Goal: Navigation & Orientation: Find specific page/section

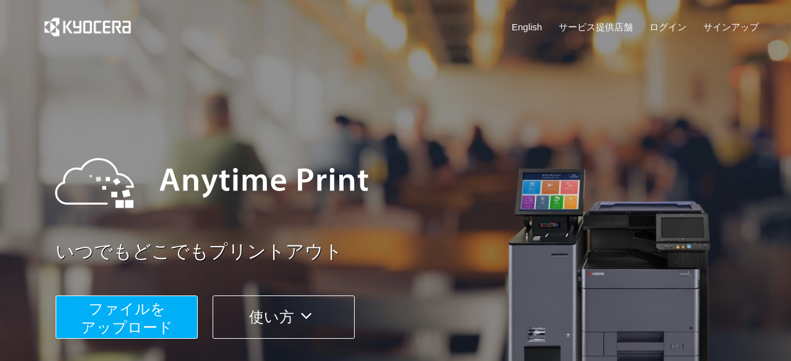
click at [251, 324] on button "使い方" at bounding box center [284, 316] width 142 height 43
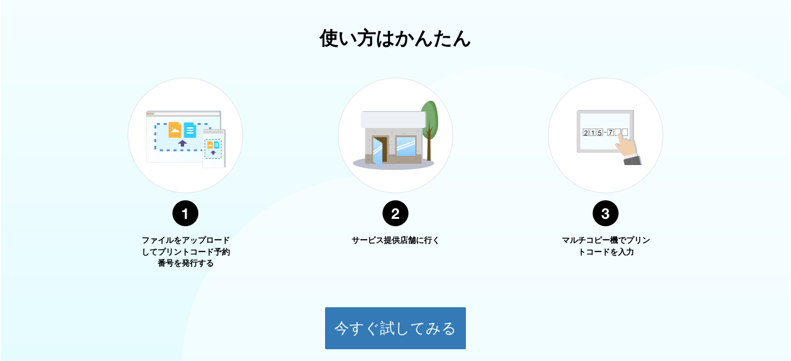
scroll to position [445, 0]
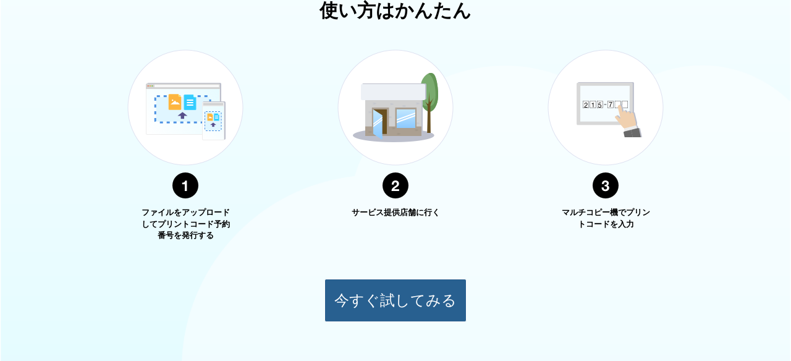
click at [361, 308] on button "今すぐ試してみる" at bounding box center [396, 300] width 142 height 43
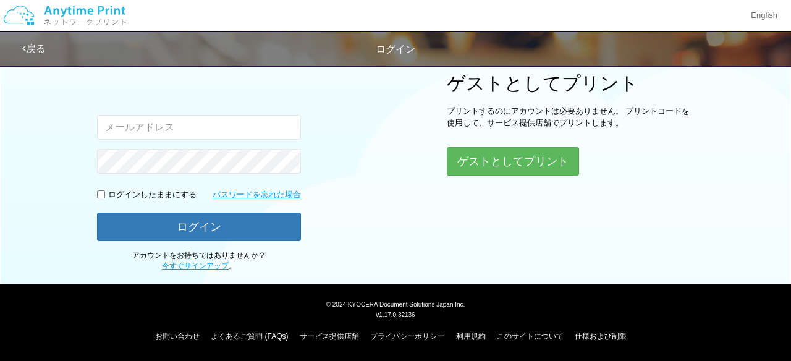
scroll to position [159, 0]
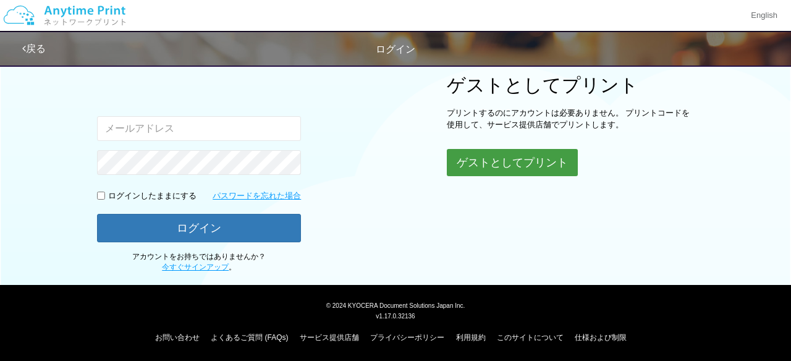
click at [544, 171] on button "ゲストとしてプリント" at bounding box center [512, 162] width 131 height 27
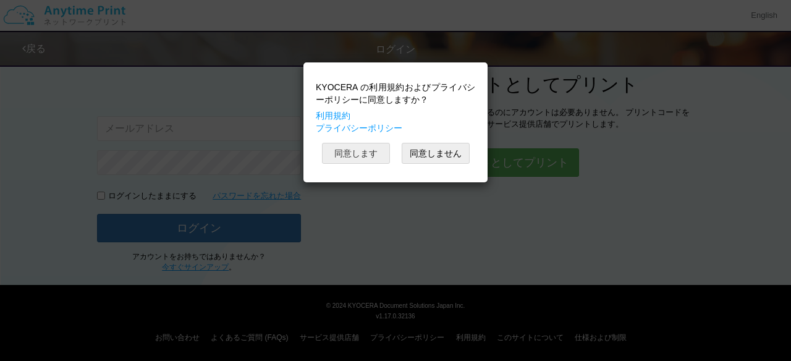
click at [364, 151] on button "同意します" at bounding box center [356, 153] width 68 height 21
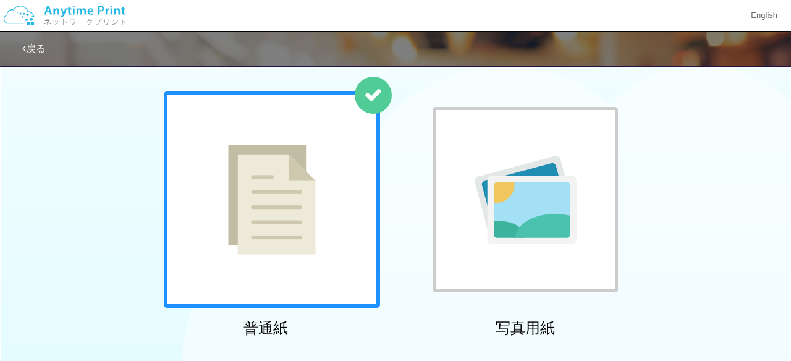
scroll to position [54, 0]
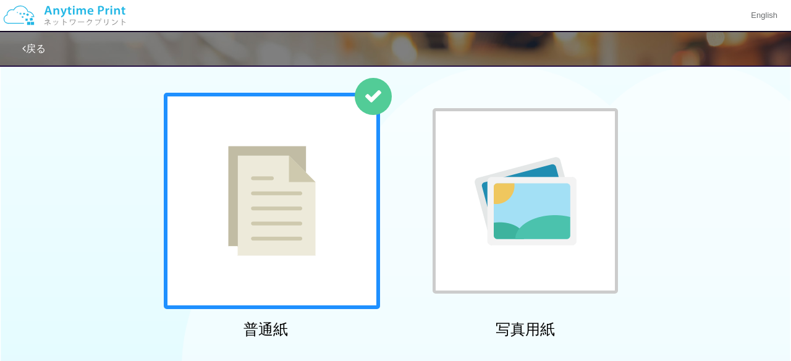
click at [362, 186] on div at bounding box center [272, 201] width 216 height 216
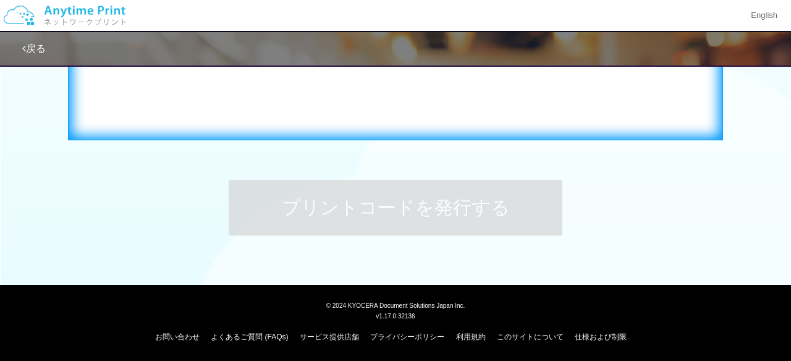
scroll to position [0, 0]
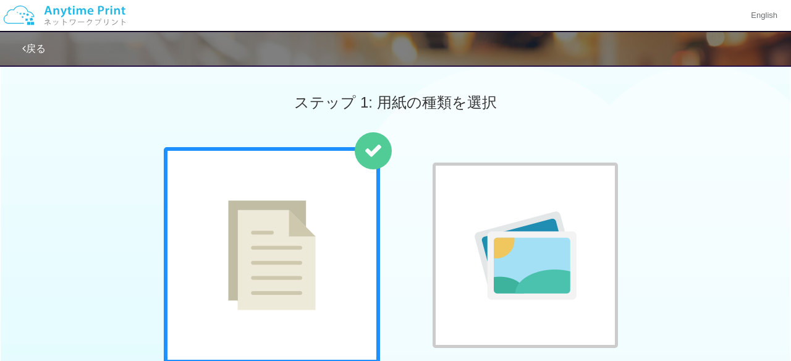
click at [109, 12] on img at bounding box center [65, 15] width 132 height 43
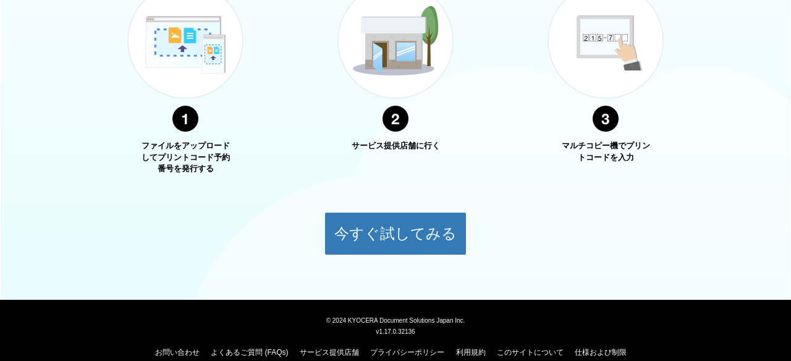
scroll to position [528, 0]
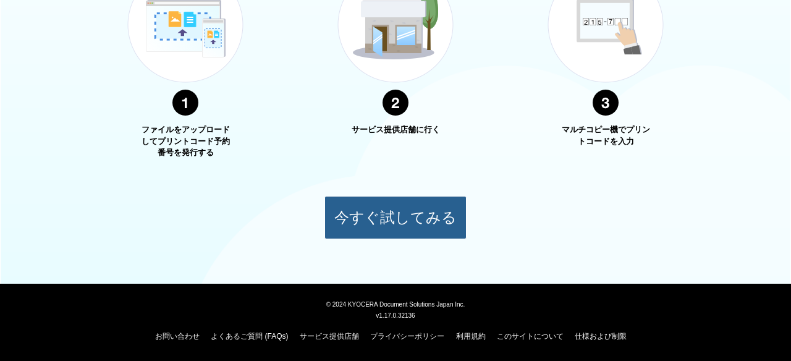
click at [353, 221] on button "今すぐ試してみる" at bounding box center [396, 217] width 142 height 43
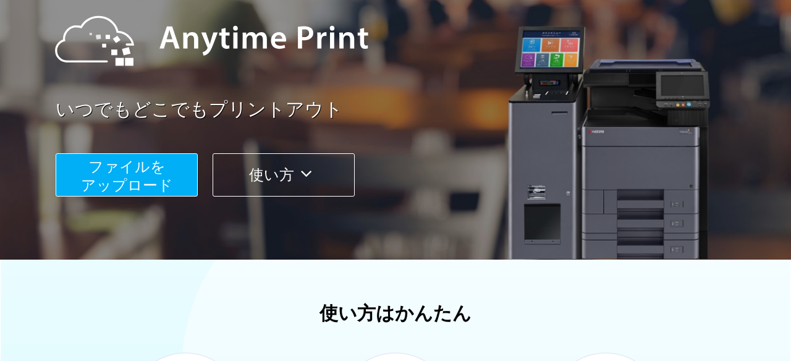
scroll to position [528, 0]
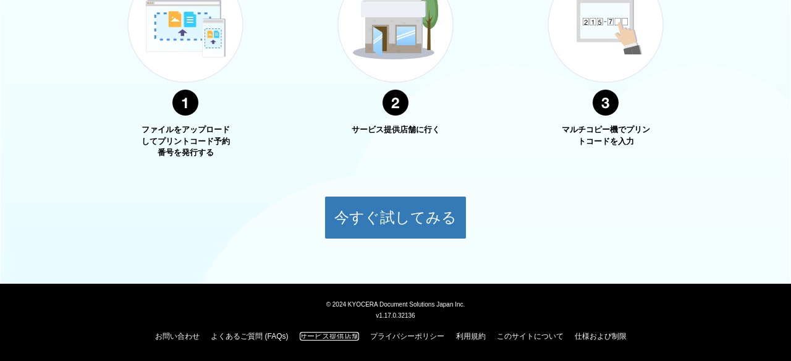
click at [317, 334] on link "サービス提供店舗" at bounding box center [329, 336] width 59 height 9
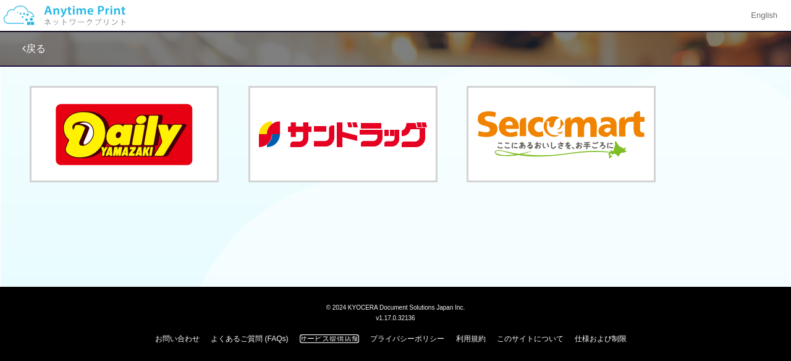
scroll to position [67, 0]
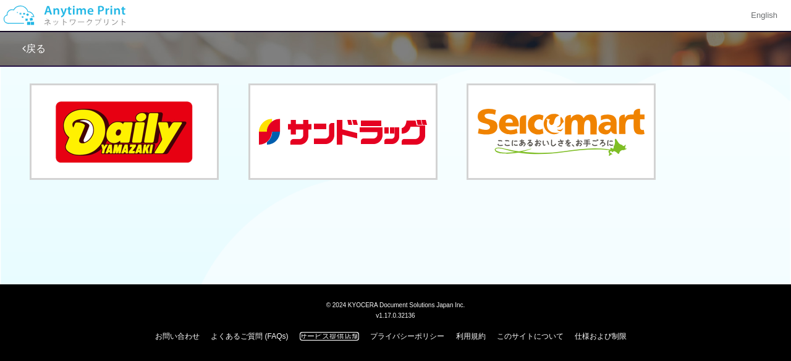
click at [317, 334] on link "サービス提供店舗" at bounding box center [329, 336] width 59 height 9
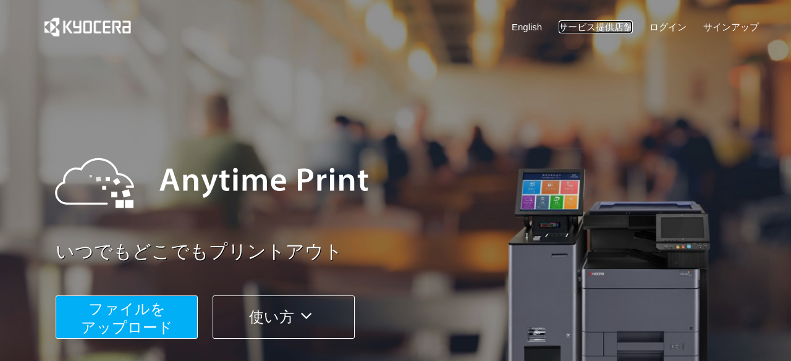
click at [595, 23] on link "サービス提供店舗" at bounding box center [596, 26] width 74 height 13
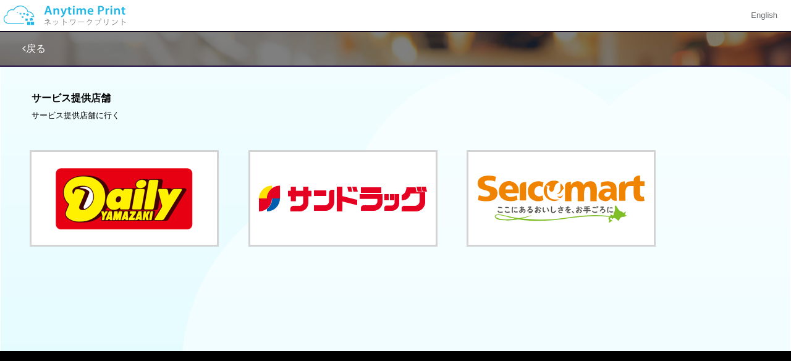
scroll to position [67, 0]
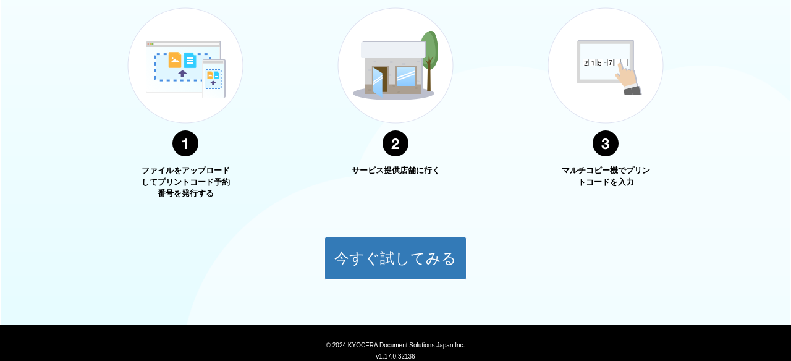
scroll to position [528, 0]
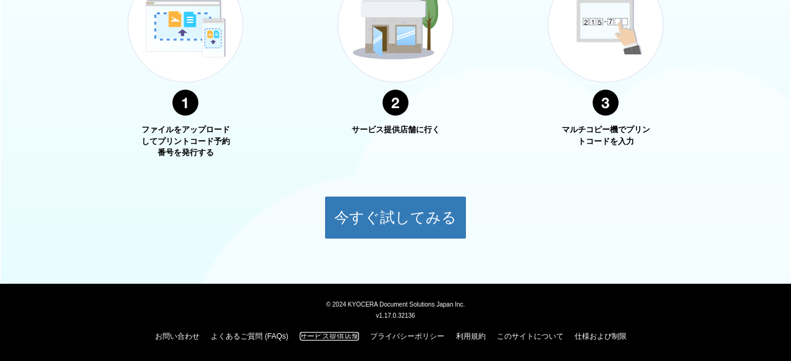
click at [318, 338] on link "サービス提供店舗" at bounding box center [329, 336] width 59 height 9
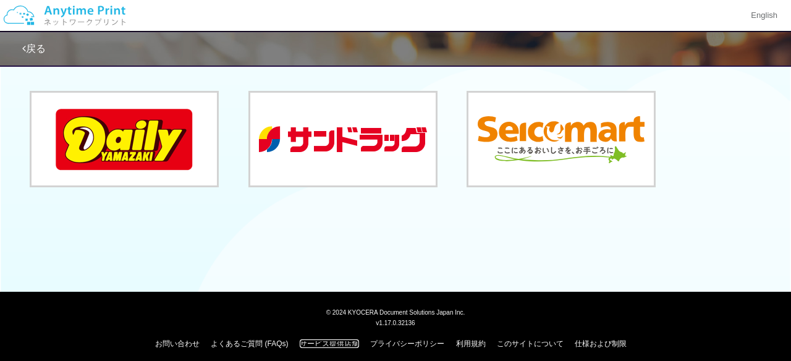
scroll to position [67, 0]
